Goal: Navigation & Orientation: Find specific page/section

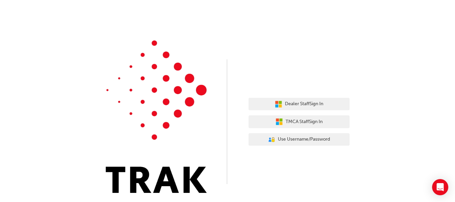
scroll to position [1, 0]
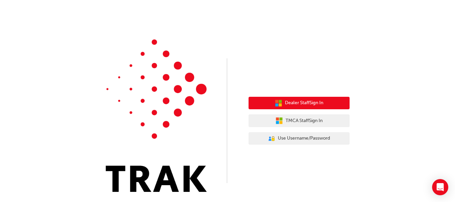
click at [306, 103] on span "Dealer Staff Sign In" at bounding box center [304, 103] width 38 height 8
